Goal: Information Seeking & Learning: Learn about a topic

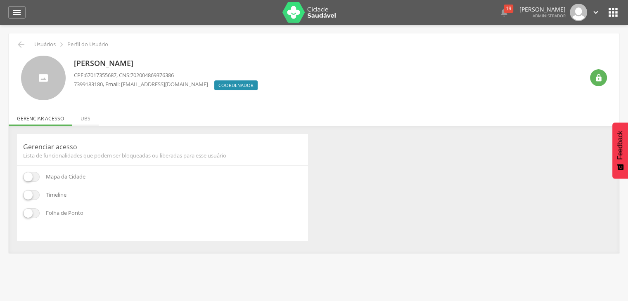
click at [88, 121] on li "UBS" at bounding box center [85, 116] width 26 height 19
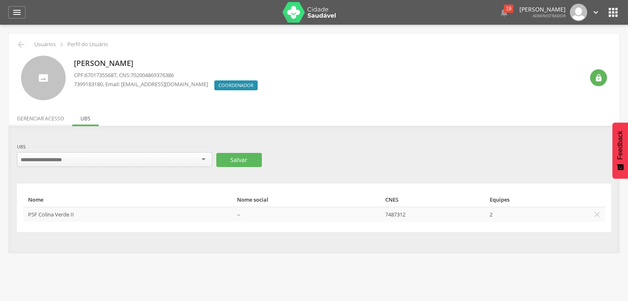
click at [59, 122] on li "Gerenciar acesso" at bounding box center [41, 116] width 64 height 19
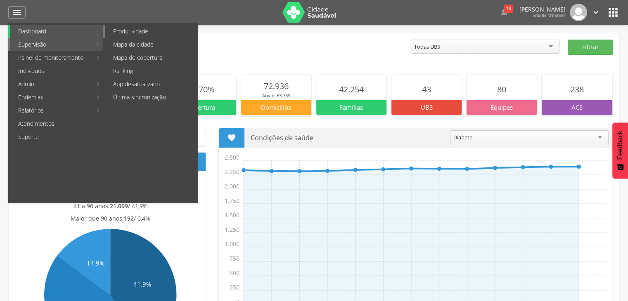
click at [151, 32] on link "Produtividade" at bounding box center [151, 31] width 93 height 13
type input "**********"
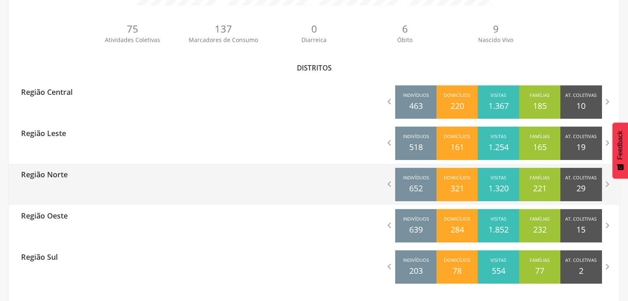
scroll to position [205, 0]
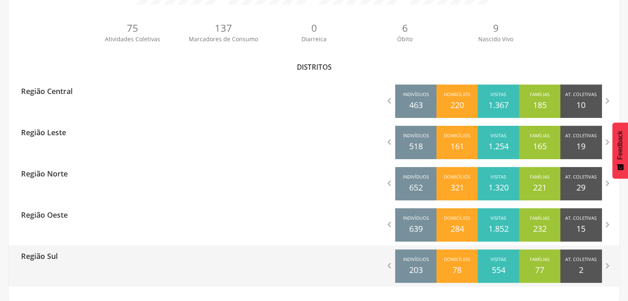
click at [66, 258] on div "Região Sul" at bounding box center [162, 256] width 306 height 21
type input "**********"
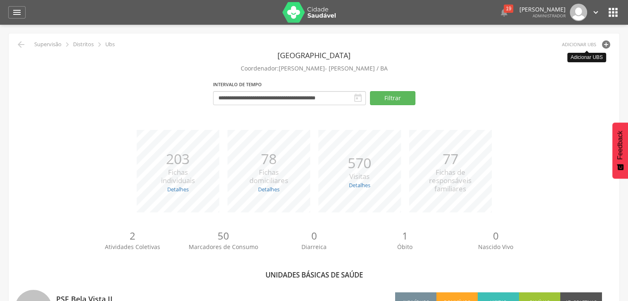
click at [608, 42] on icon "" at bounding box center [606, 45] width 10 height 10
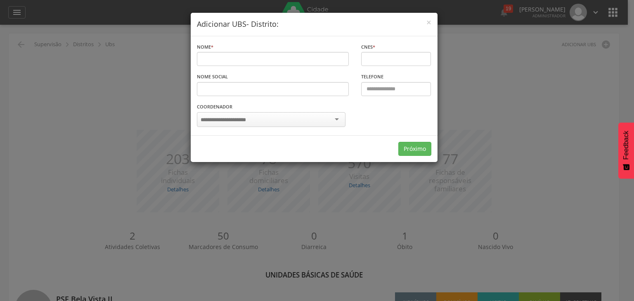
click at [251, 105] on div "Coordenador" at bounding box center [271, 115] width 149 height 27
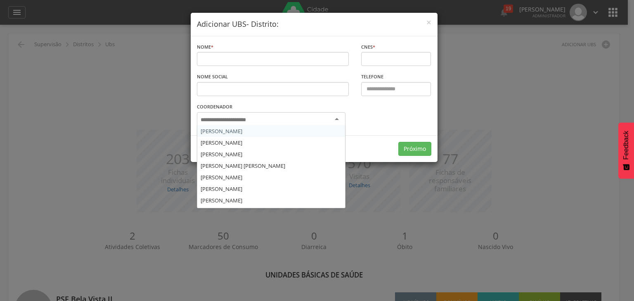
click at [238, 118] on input "select-one" at bounding box center [233, 119] width 64 height 7
drag, startPoint x: 362, startPoint y: 118, endPoint x: 367, endPoint y: 116, distance: 5.6
click at [362, 113] on div "Nome * Campo obrigatório CNES * Campo obrigatório de 7 dígitos CNES duplicado N…" at bounding box center [314, 85] width 259 height 99
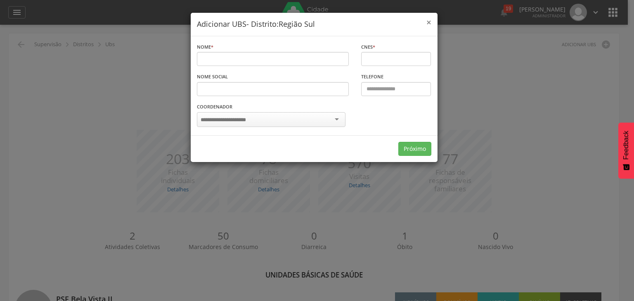
click at [429, 23] on span "×" at bounding box center [428, 23] width 5 height 12
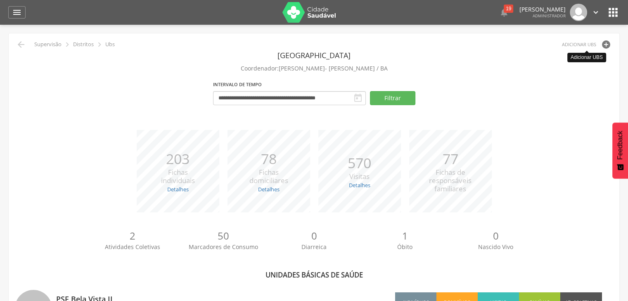
click at [606, 42] on icon "" at bounding box center [606, 45] width 10 height 10
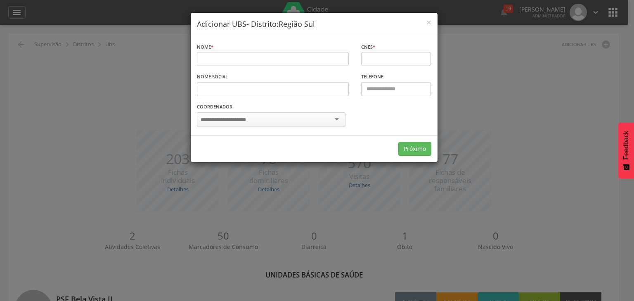
click at [268, 110] on div "Coordenador [PERSON_NAME] [PERSON_NAME] [PERSON_NAME] [PERSON_NAME] [PERSON_NAM…" at bounding box center [271, 115] width 149 height 27
click at [261, 119] on input "select-one" at bounding box center [233, 119] width 64 height 7
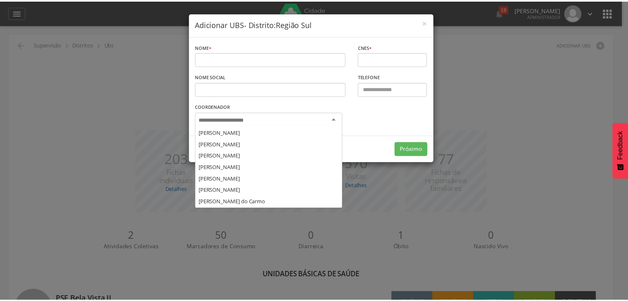
scroll to position [79, 0]
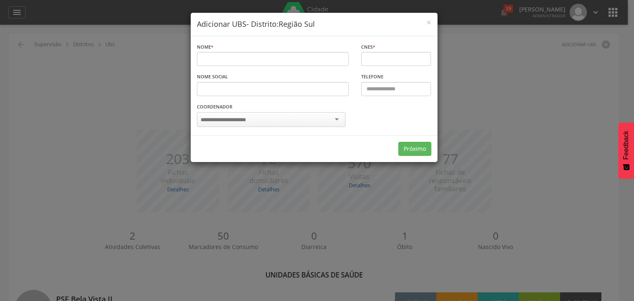
click at [412, 125] on div "**********" at bounding box center [314, 85] width 259 height 99
click at [428, 24] on span "×" at bounding box center [428, 23] width 5 height 12
